Goal: Information Seeking & Learning: Check status

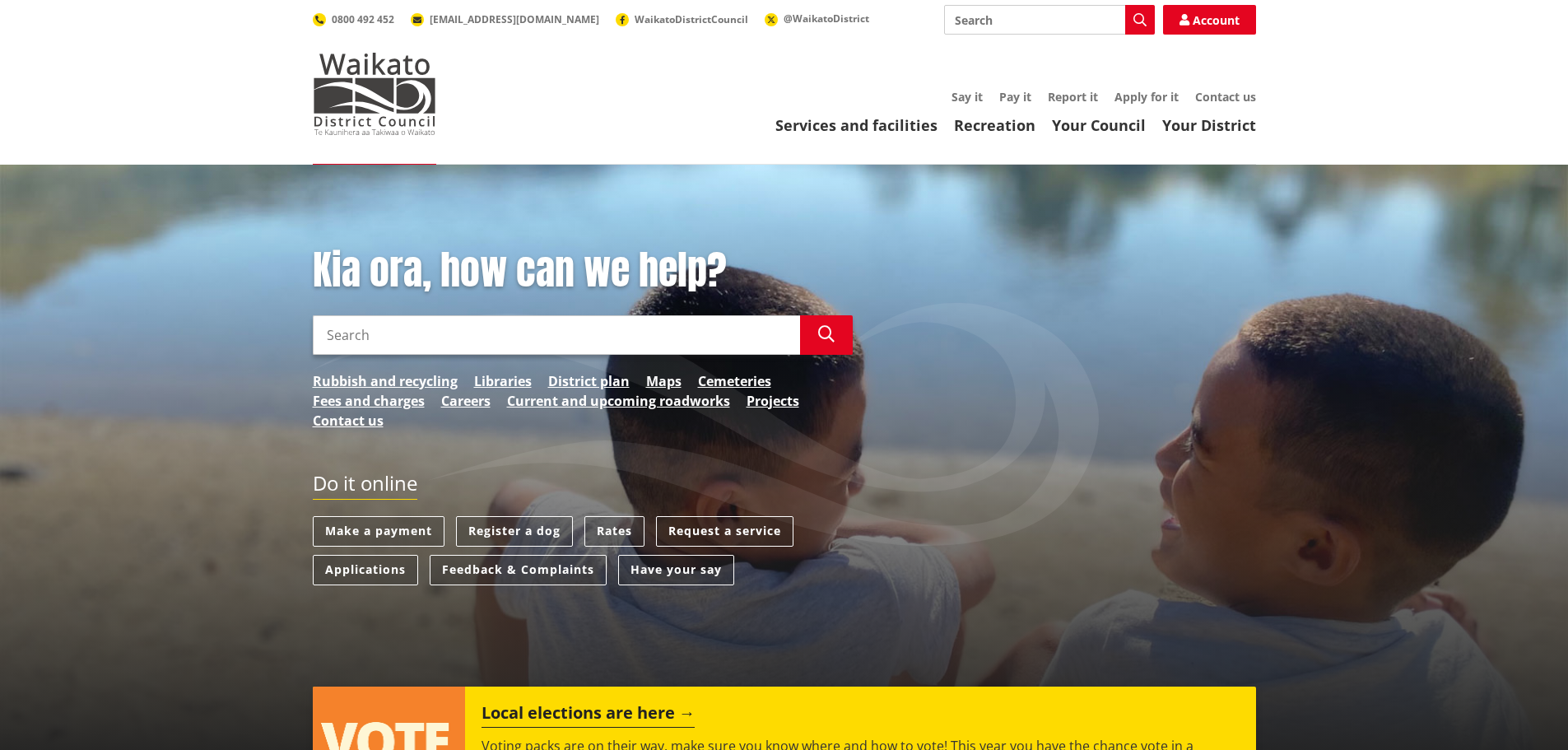
click at [831, 138] on header "Toggle search Toggle navigation Services and facilities Recreation Your Council…" at bounding box center [784, 82] width 1568 height 165
click at [850, 119] on link "Services and facilities" at bounding box center [856, 125] width 162 height 20
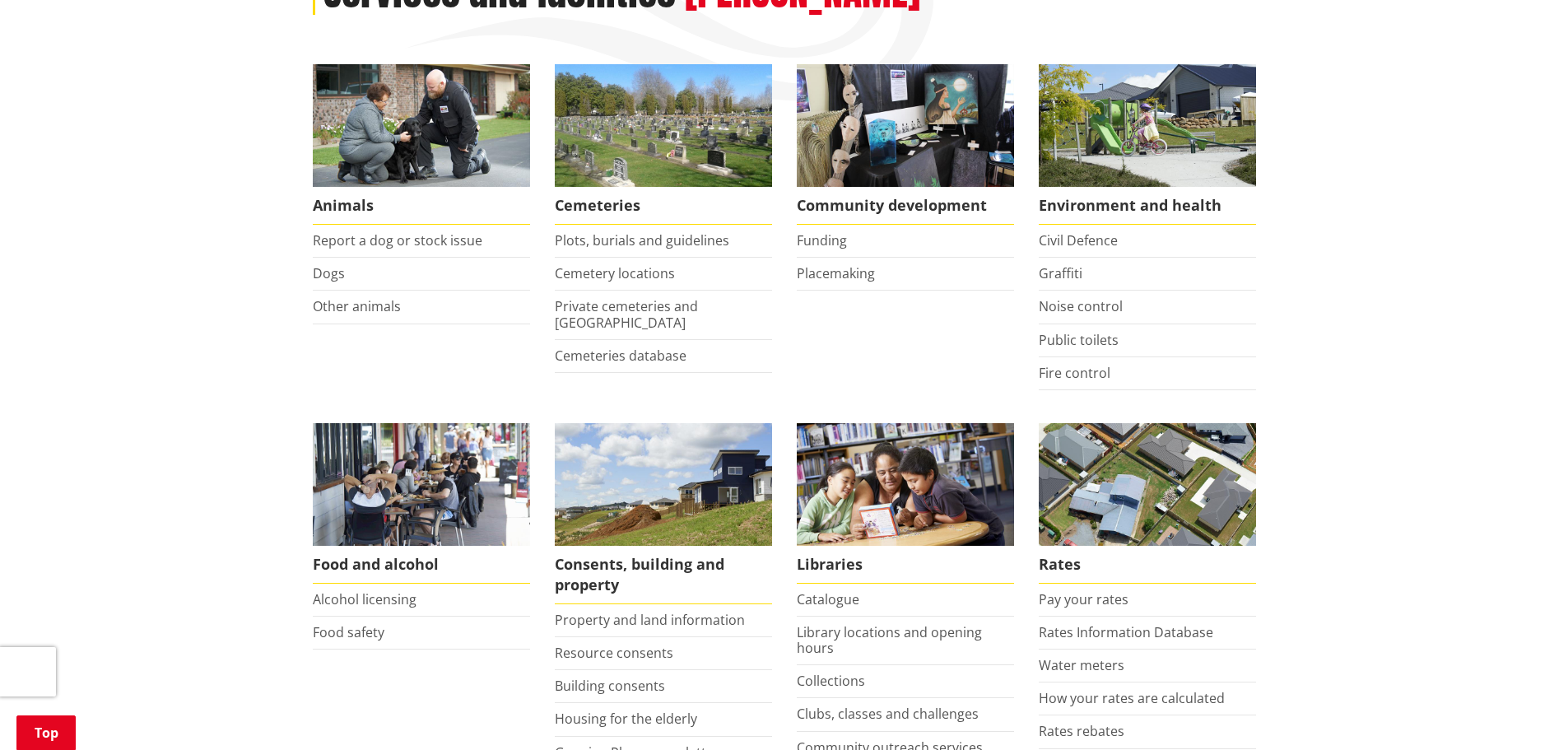
scroll to position [329, 0]
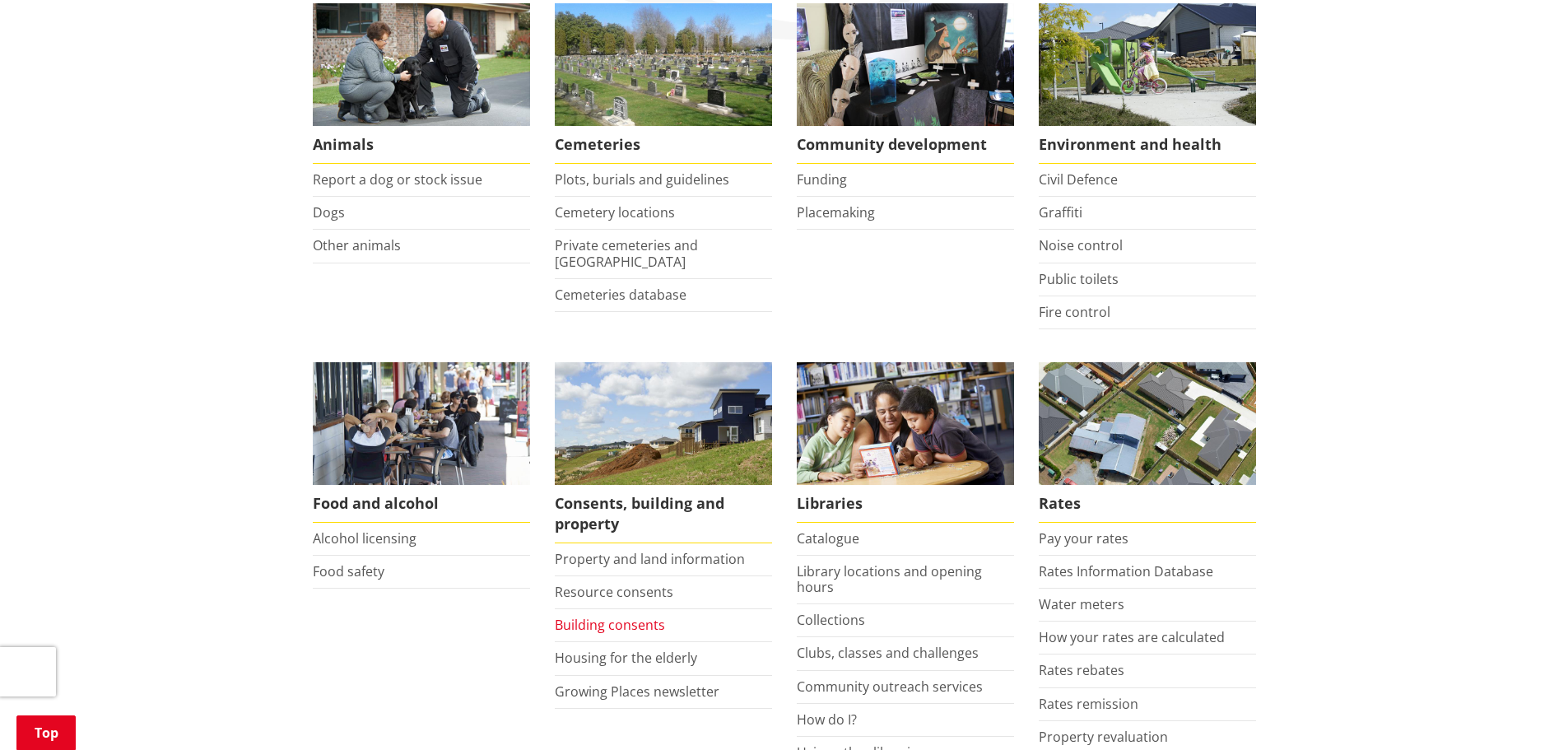
click at [613, 627] on link "Building consents" at bounding box center [610, 625] width 110 height 18
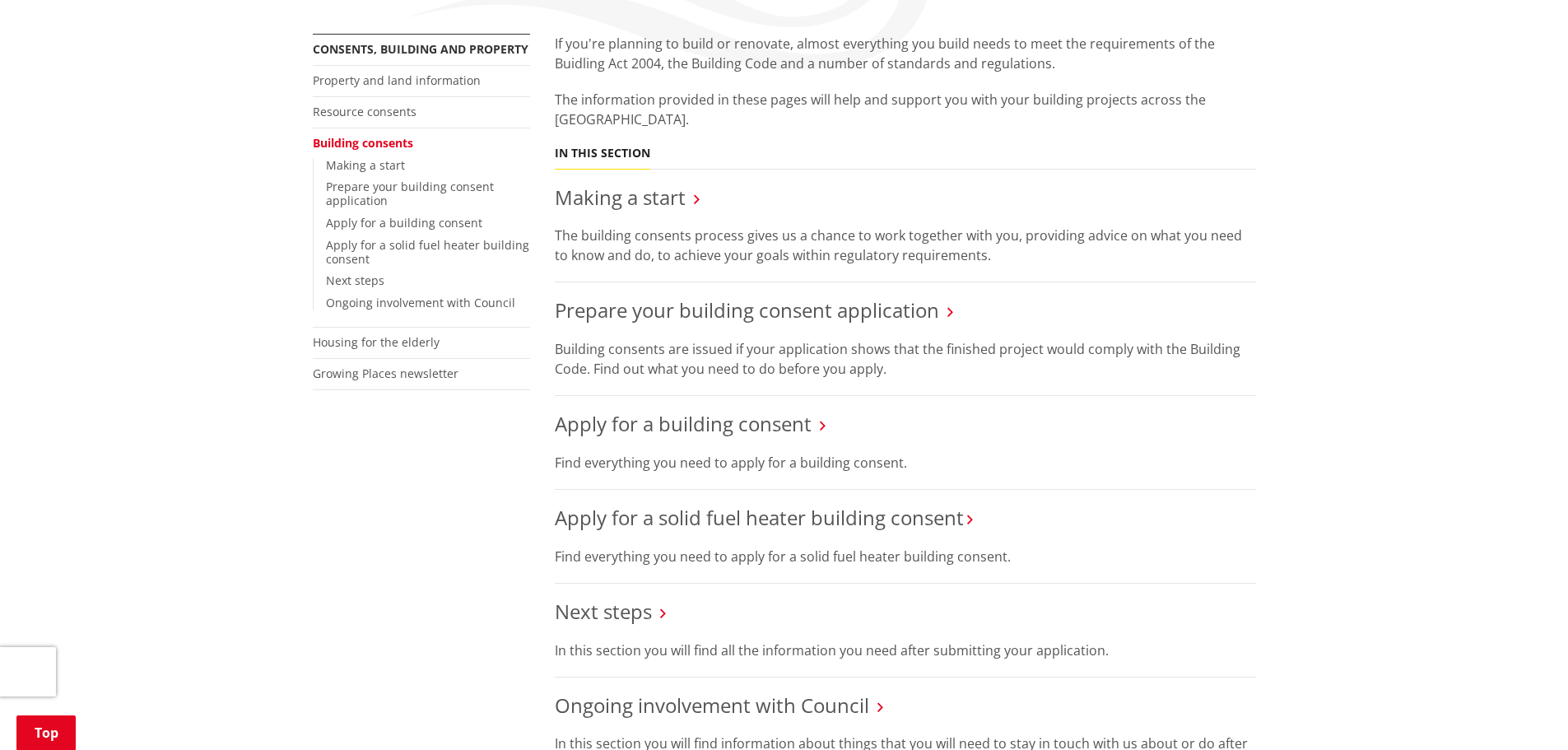
scroll to position [494, 0]
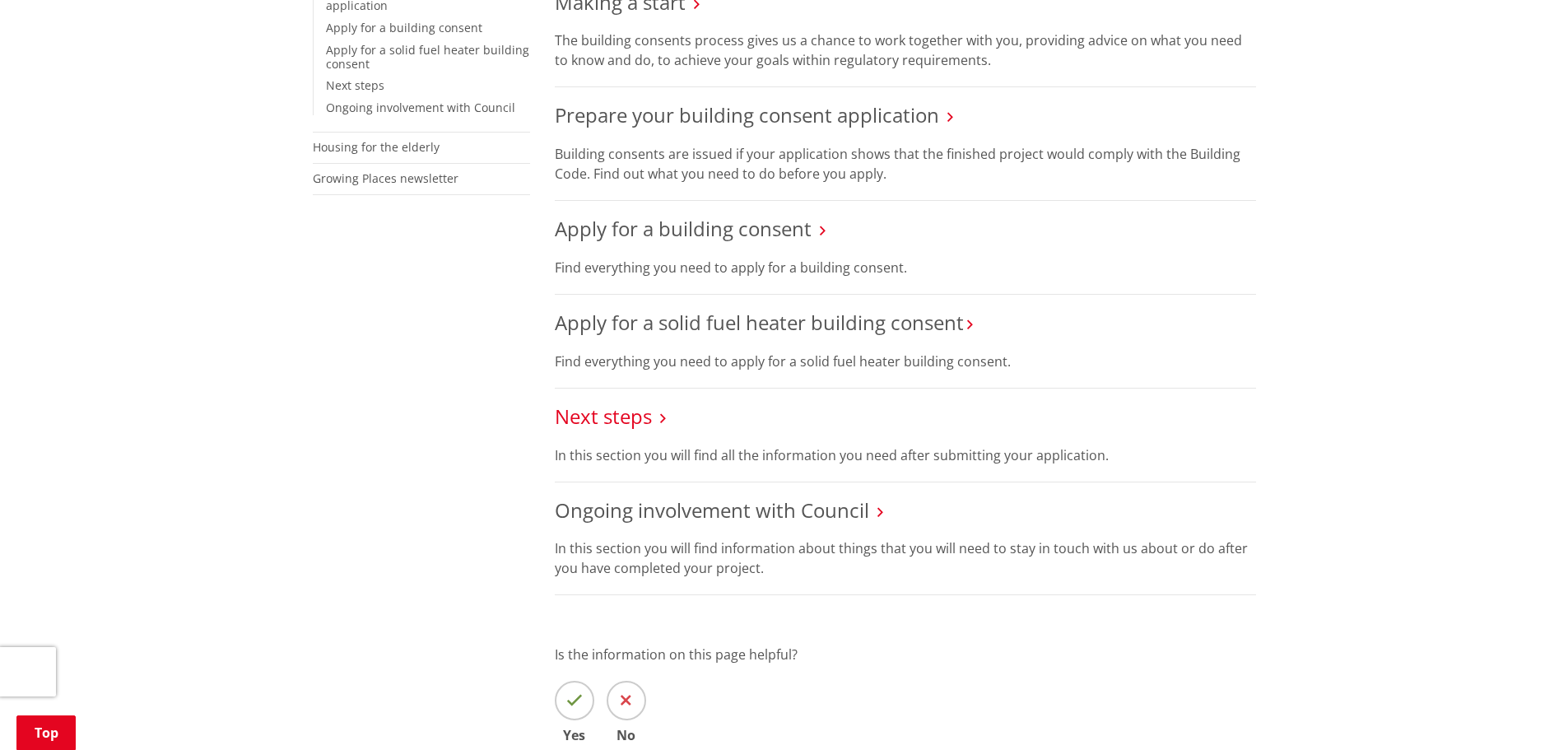
click at [611, 415] on link "Next steps" at bounding box center [603, 416] width 97 height 27
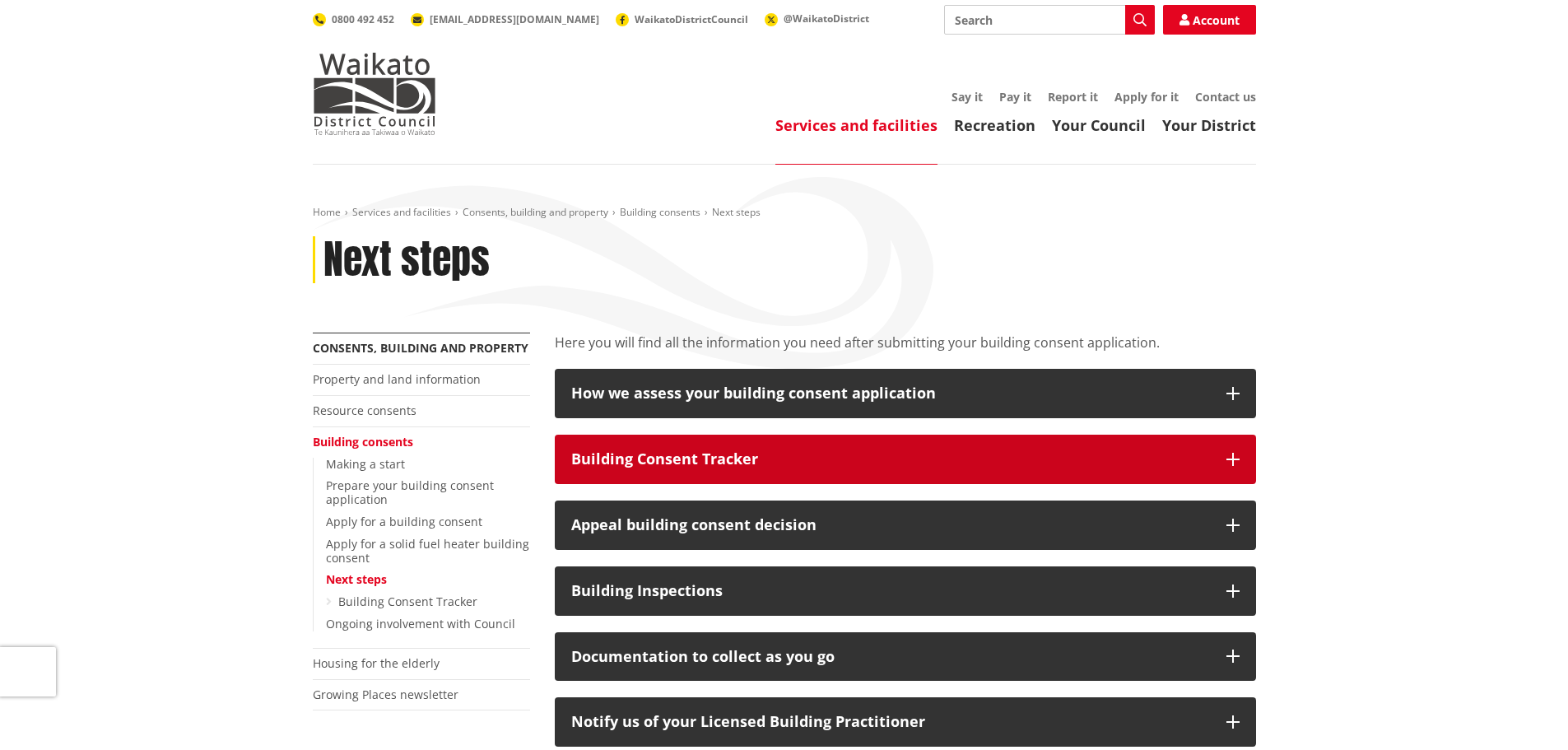
click at [668, 451] on div "Building Consent Tracker" at bounding box center [891, 459] width 639 height 17
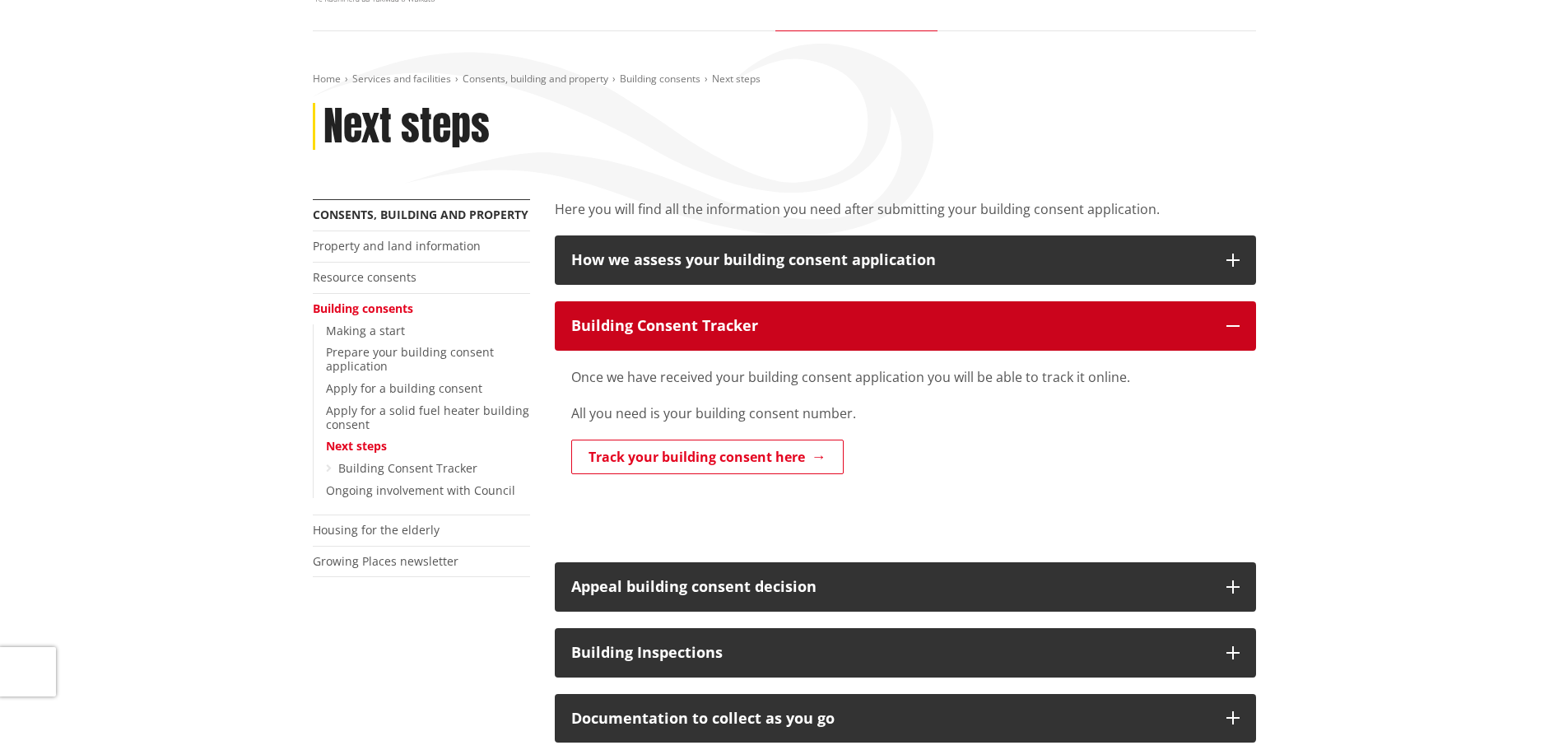
scroll to position [165, 0]
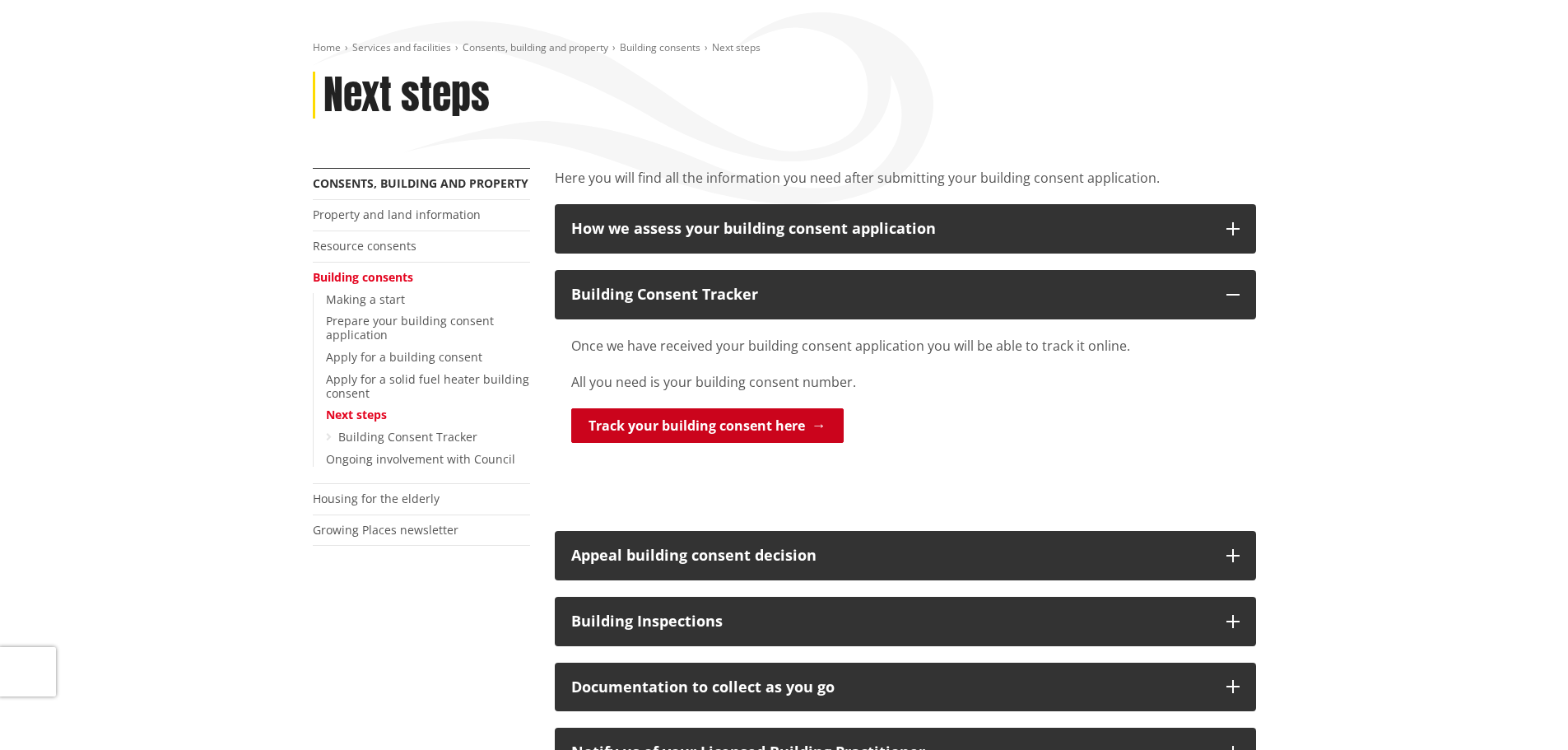
click at [688, 418] on link "Track your building consent here" at bounding box center [707, 426] width 272 height 35
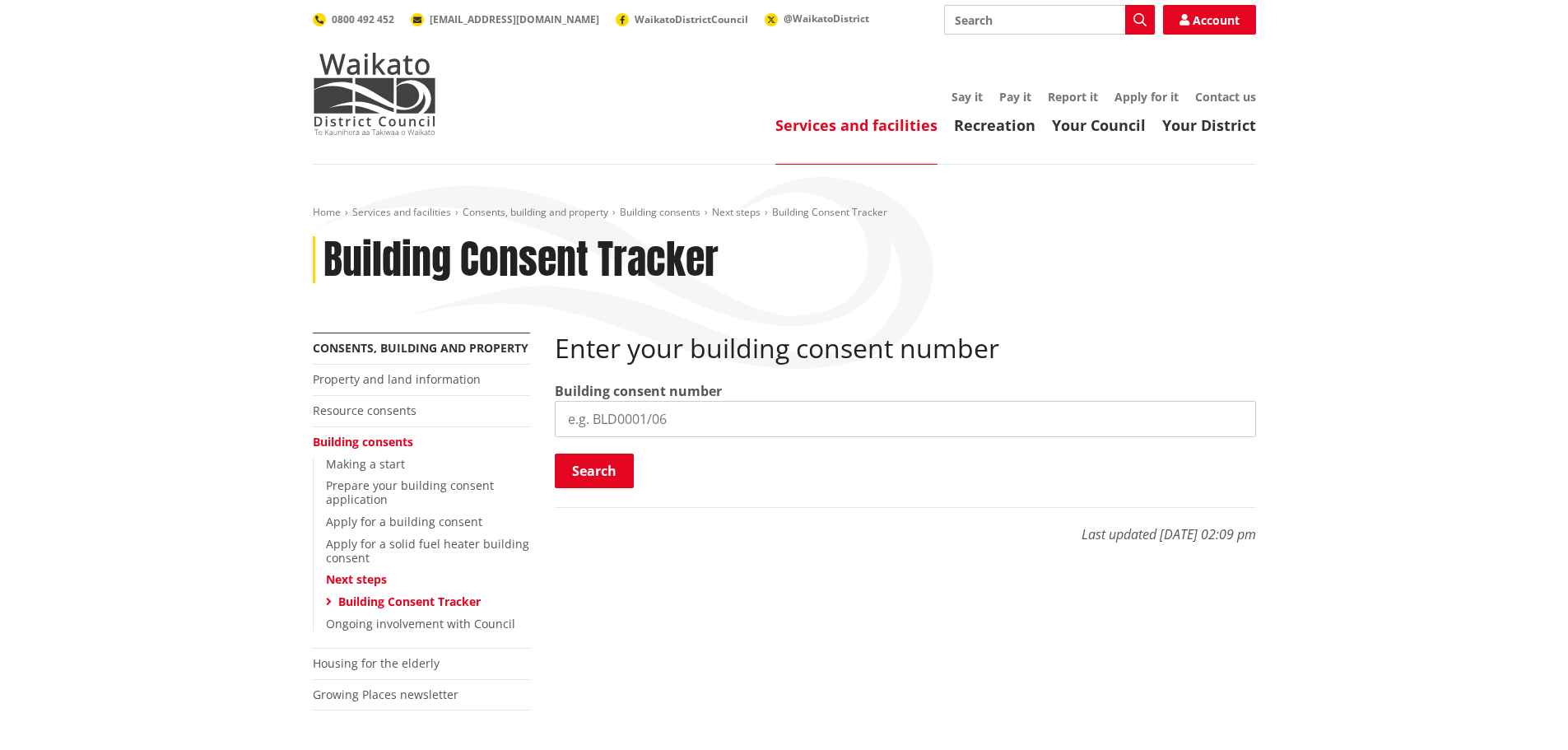
click at [676, 420] on input "search" at bounding box center [905, 418] width 701 height 36
type input "BLD0267/26"
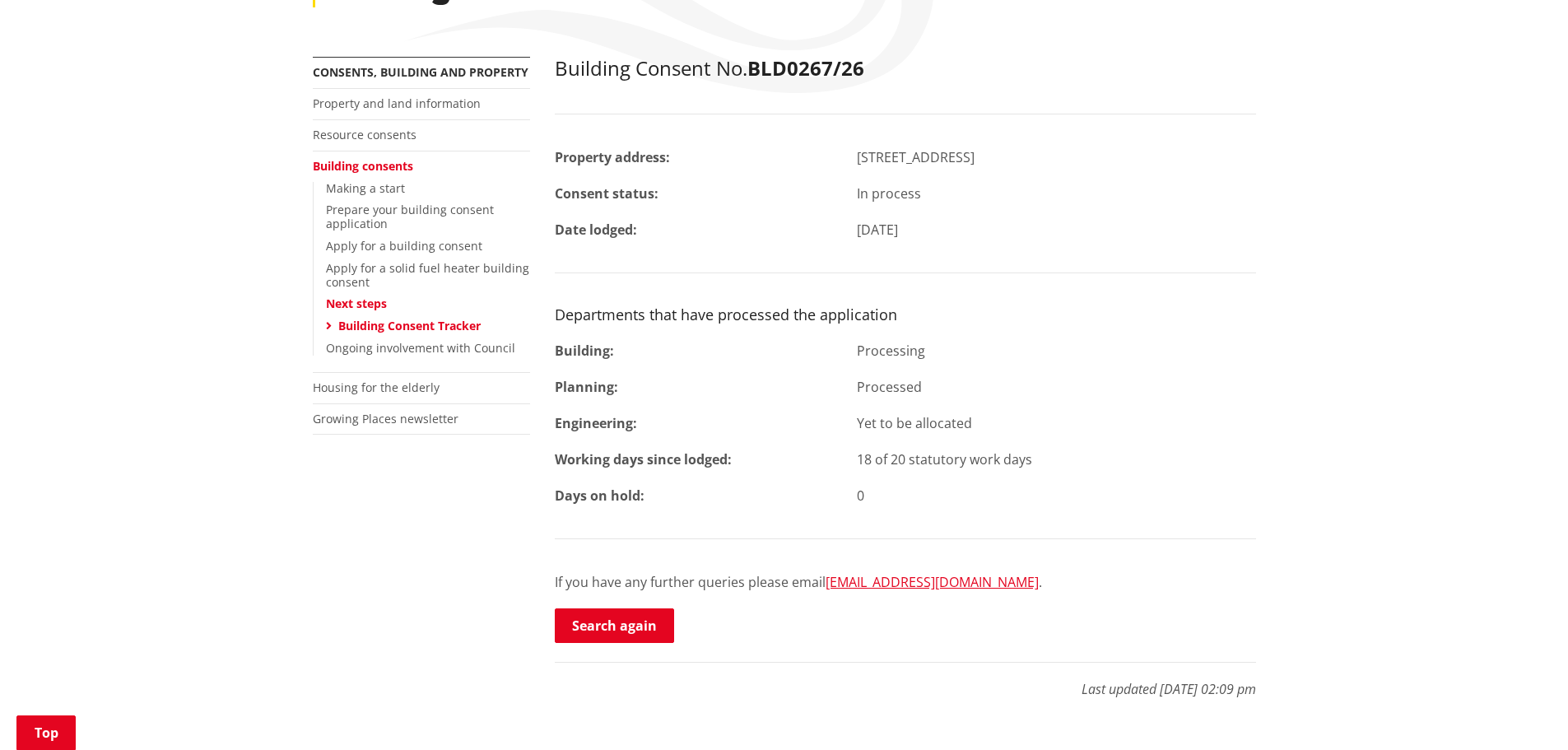
scroll to position [247, 0]
